Goal: Use online tool/utility: Utilize a website feature to perform a specific function

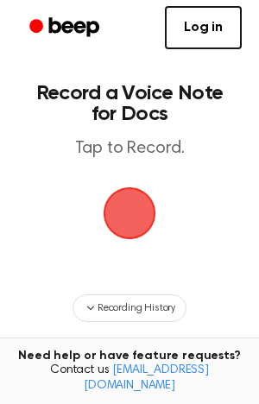
click at [136, 216] on span "button" at bounding box center [130, 214] width 56 height 56
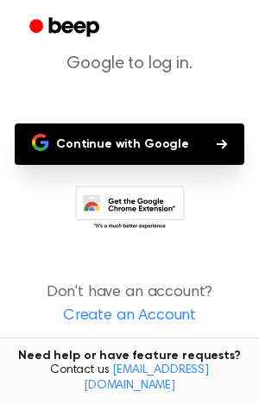
scroll to position [124, 0]
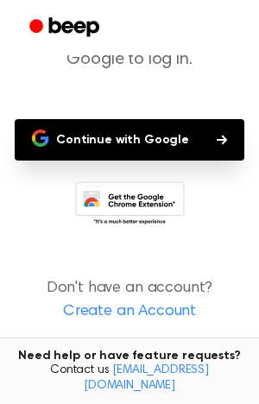
click at [217, 135] on icon "button" at bounding box center [222, 140] width 10 height 10
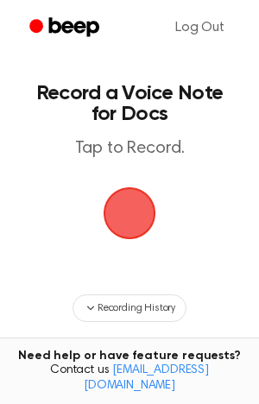
click at [117, 230] on span "button" at bounding box center [130, 213] width 53 height 53
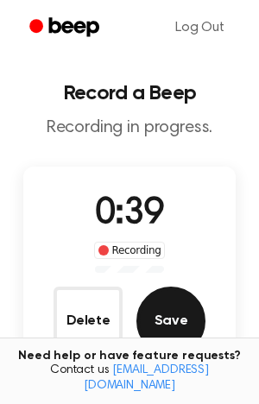
click at [184, 311] on button "Save" at bounding box center [170, 321] width 69 height 69
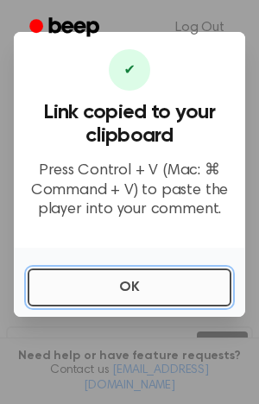
click at [163, 280] on button "OK" at bounding box center [130, 287] width 204 height 38
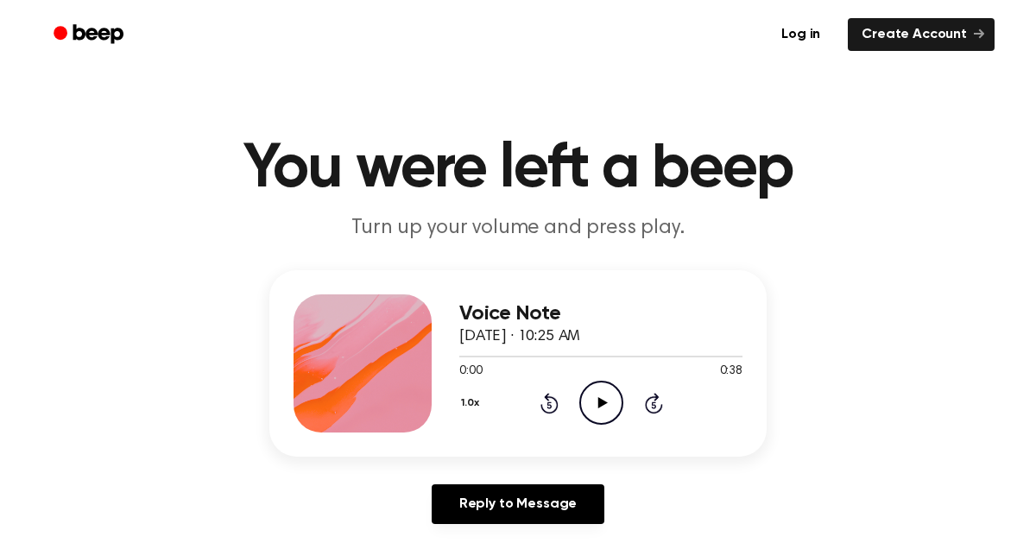
click at [600, 388] on icon "Play Audio" at bounding box center [601, 403] width 44 height 44
click at [610, 393] on icon "Pause Audio" at bounding box center [601, 403] width 44 height 44
